Goal: Complete application form

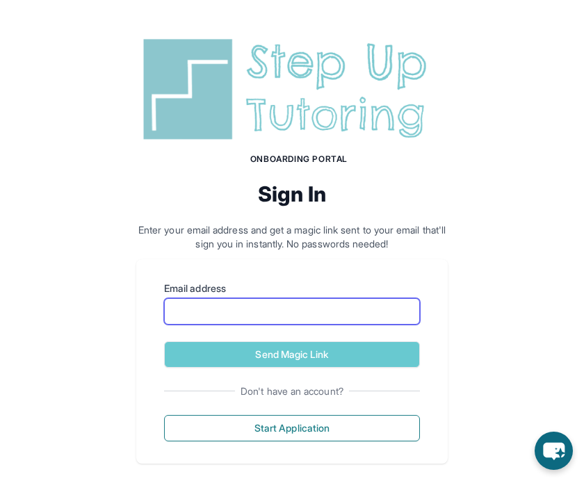
click at [365, 316] on input "Email address" at bounding box center [292, 311] width 256 height 26
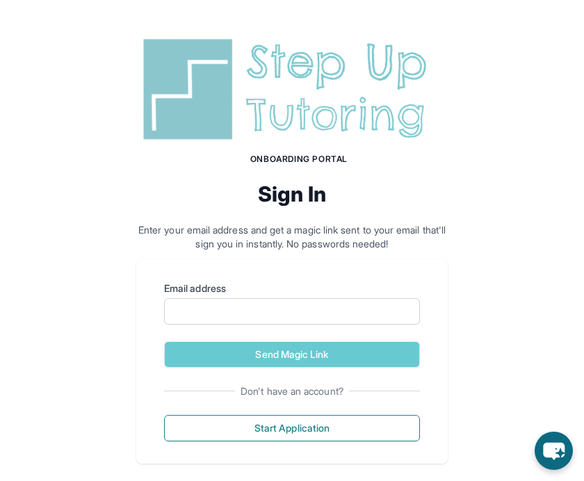
click at [488, 136] on div "Onboarding Portal Sign In Enter your email address and get a magic link sent to…" at bounding box center [292, 248] width 584 height 497
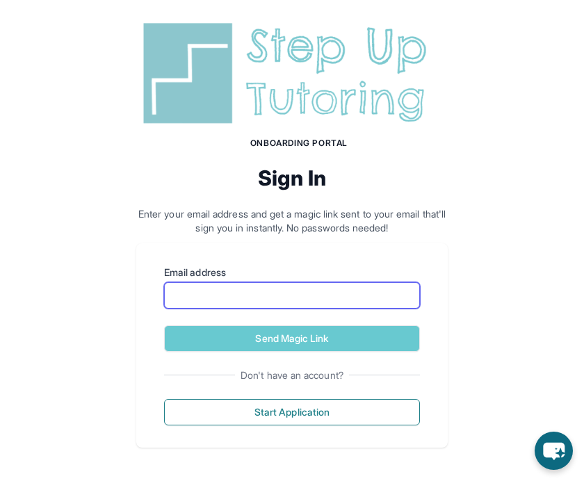
click at [351, 304] on input "Email address" at bounding box center [292, 295] width 256 height 26
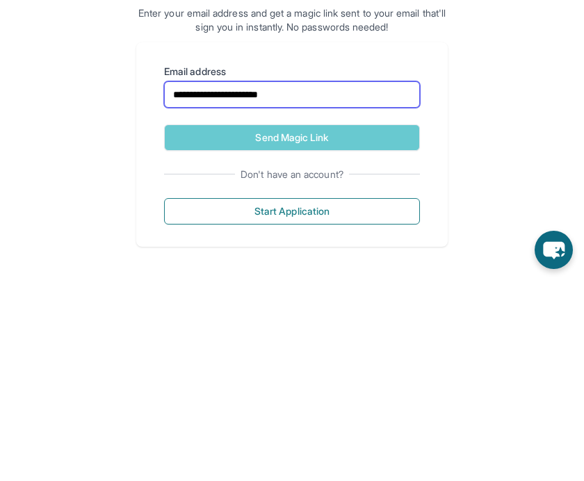
type input "**********"
click at [378, 326] on button "Send Magic Link" at bounding box center [292, 339] width 256 height 26
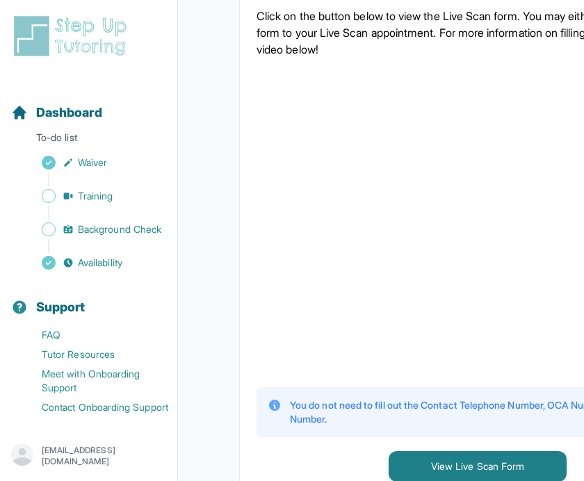
scroll to position [456, 0]
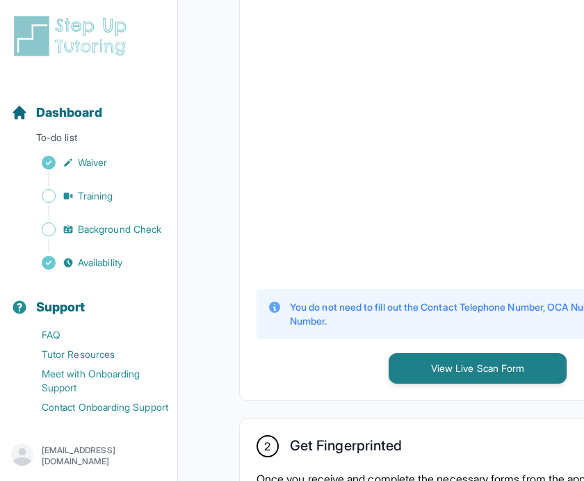
click at [505, 384] on button "View Live Scan Form" at bounding box center [478, 368] width 178 height 31
